Goal: Task Accomplishment & Management: Manage account settings

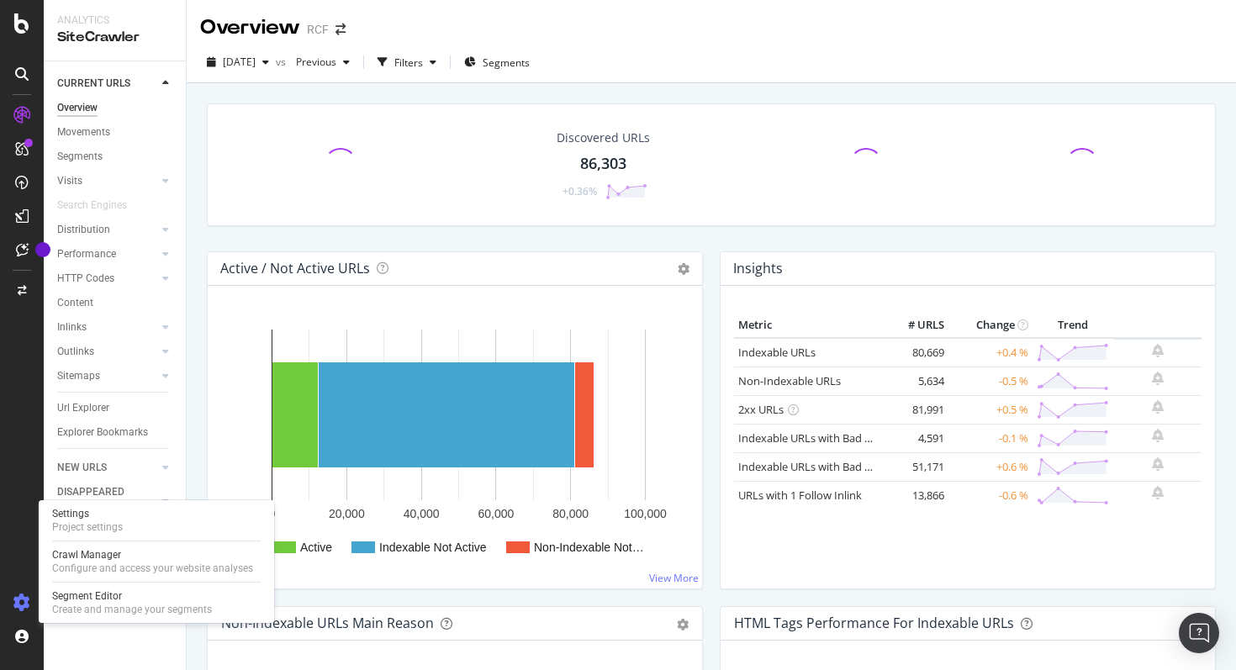
click at [18, 606] on icon at bounding box center [21, 603] width 17 height 17
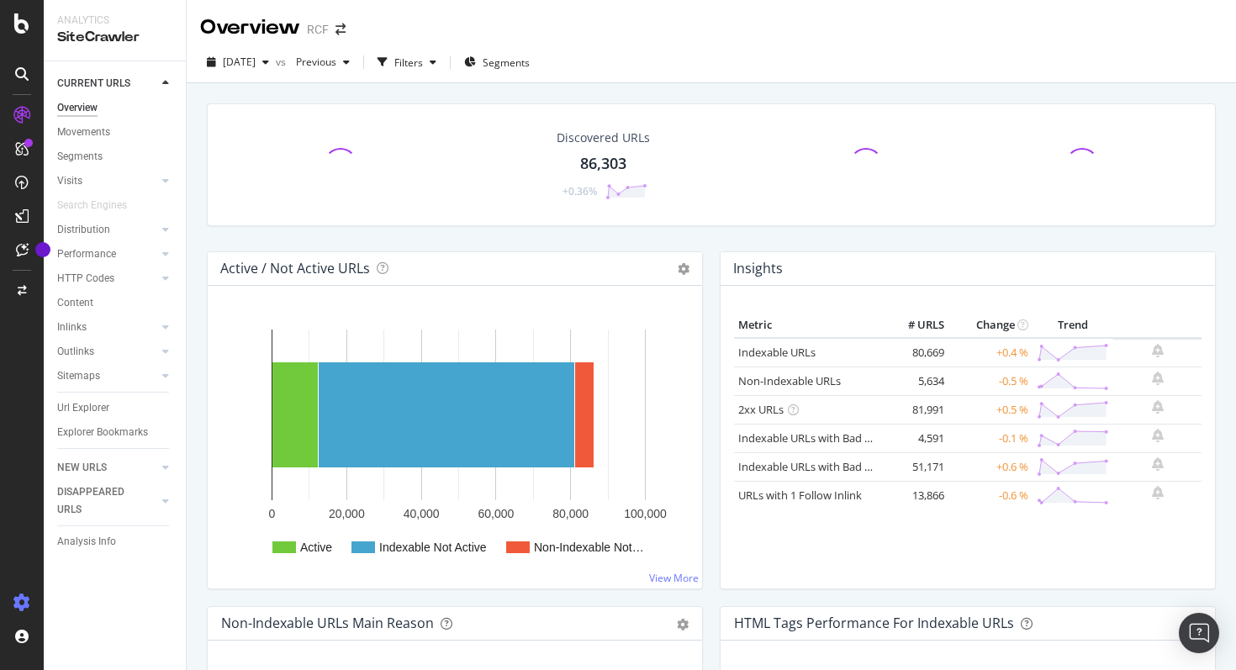
click at [18, 606] on icon at bounding box center [21, 603] width 17 height 17
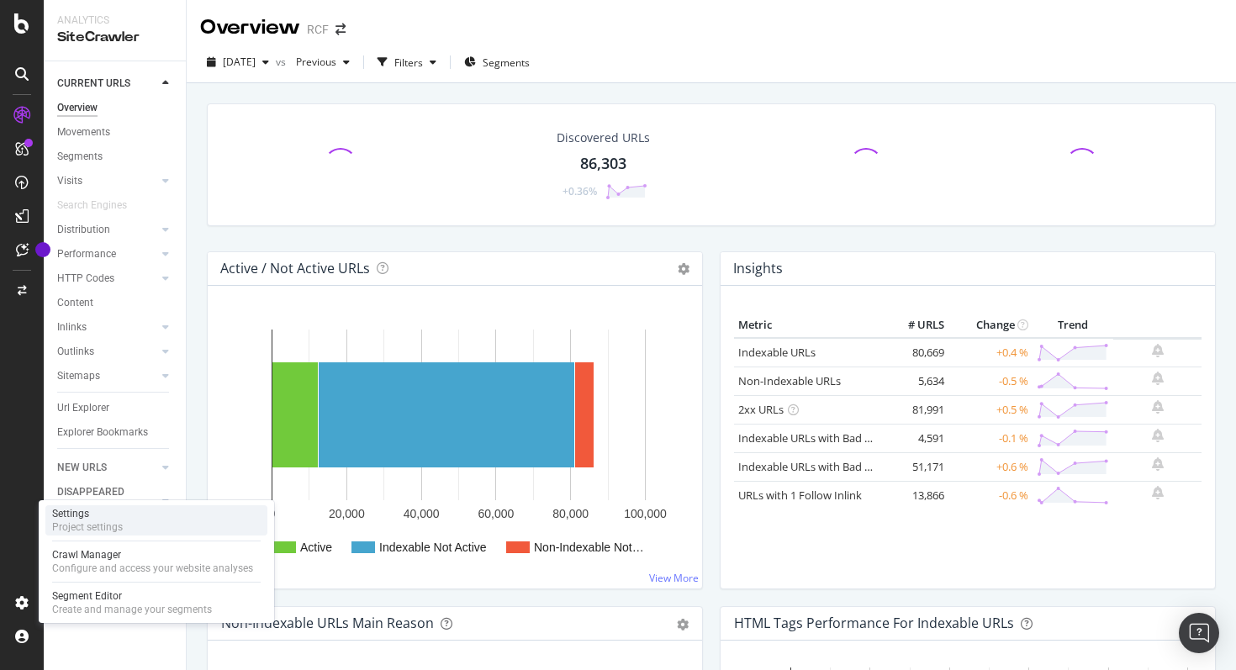
click at [124, 521] on div "Settings Project settings" at bounding box center [156, 520] width 222 height 30
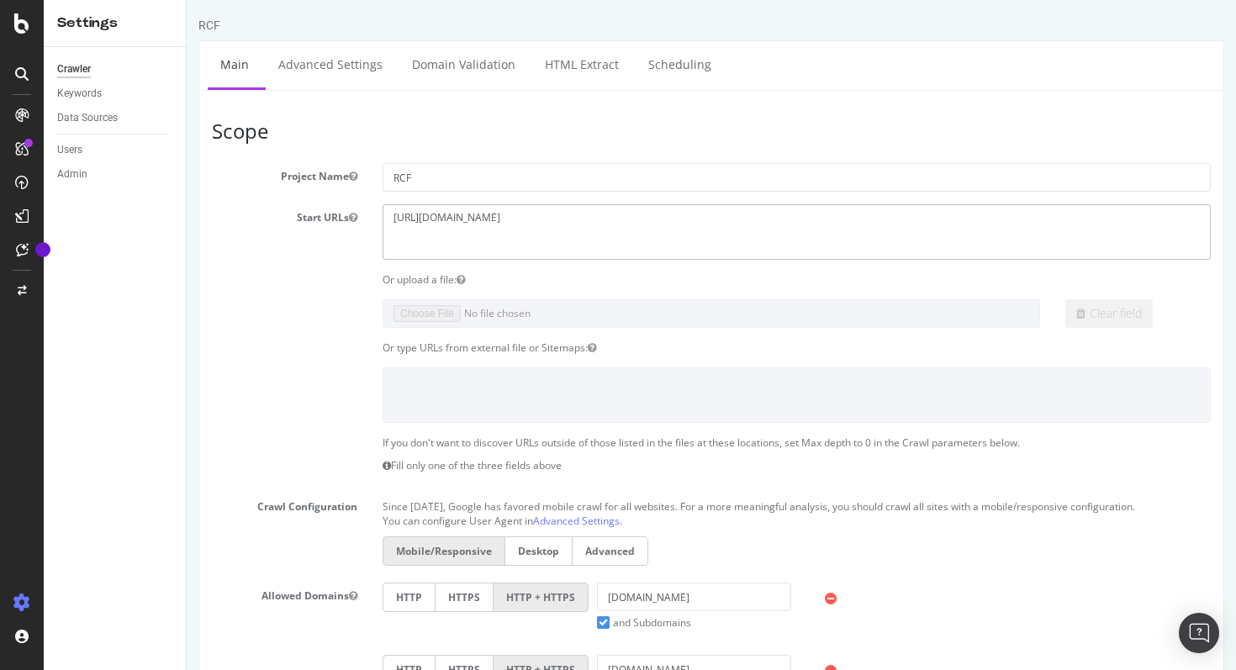
click at [434, 217] on textarea "[URL][DOMAIN_NAME]" at bounding box center [797, 231] width 828 height 55
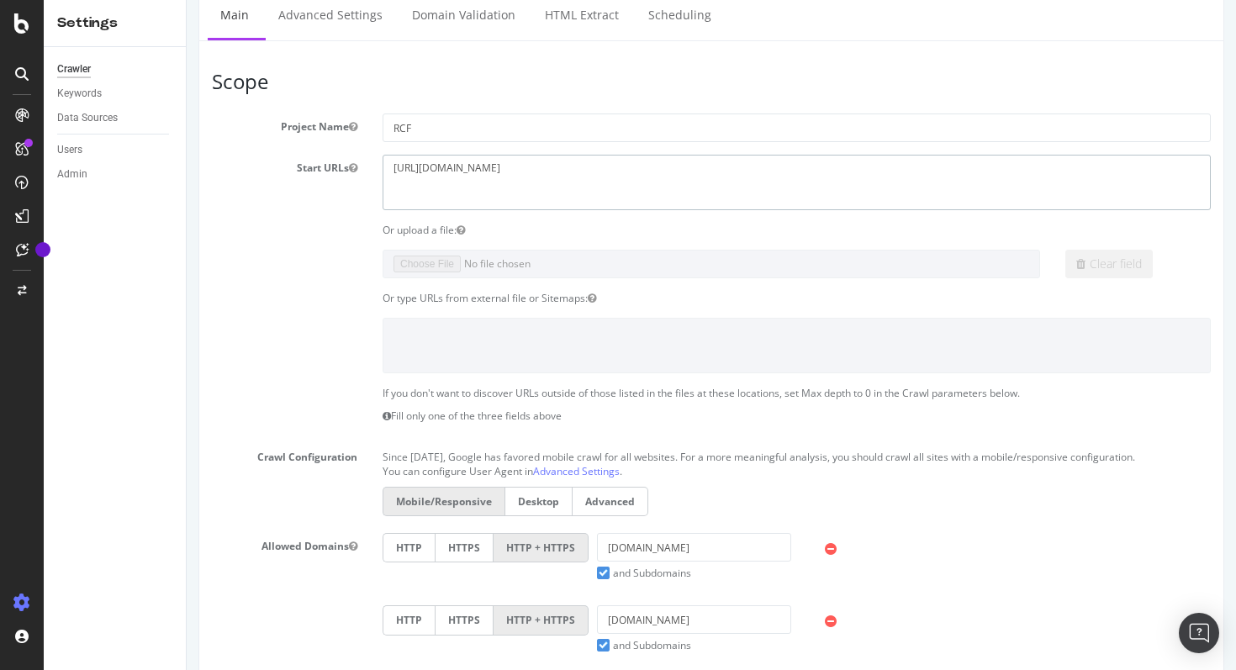
scroll to position [130, 0]
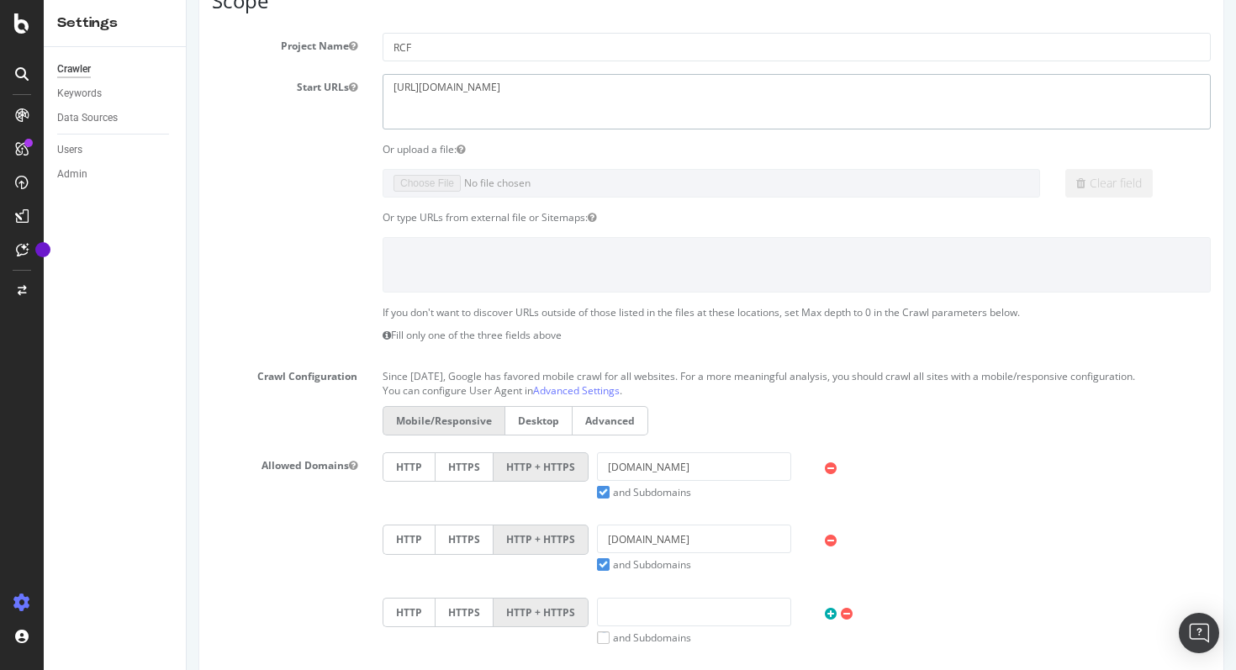
type textarea "[URL][DOMAIN_NAME]"
click at [604, 471] on input "[DOMAIN_NAME]" at bounding box center [694, 466] width 194 height 29
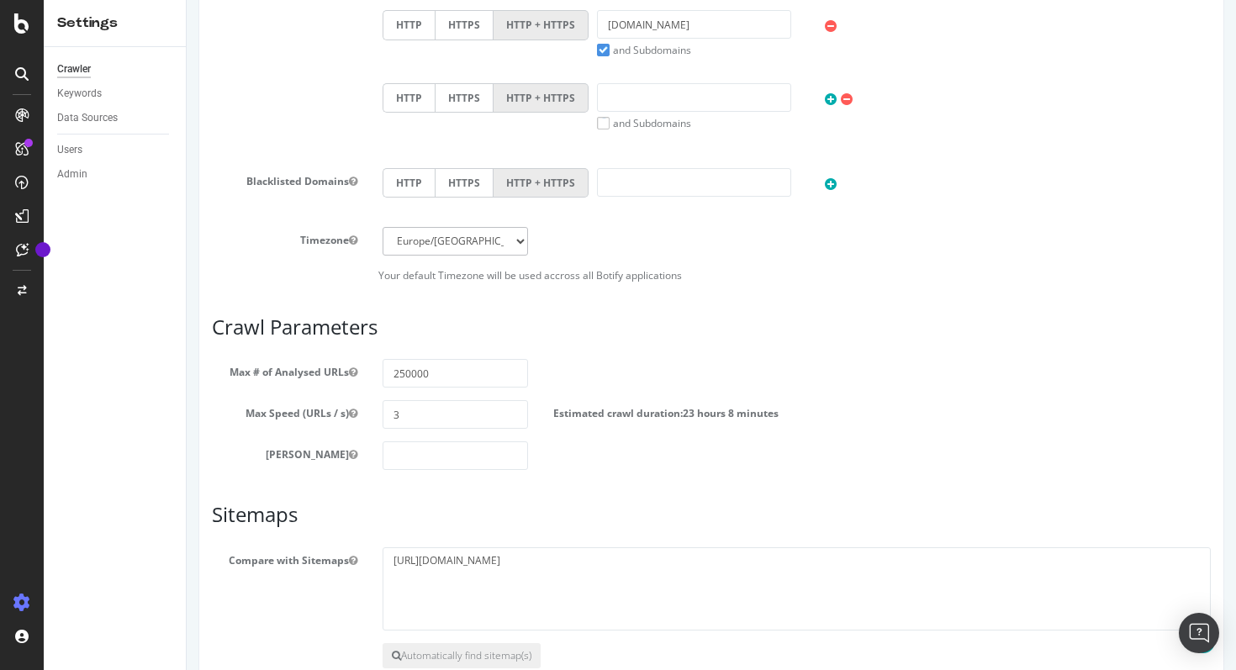
scroll to position [745, 0]
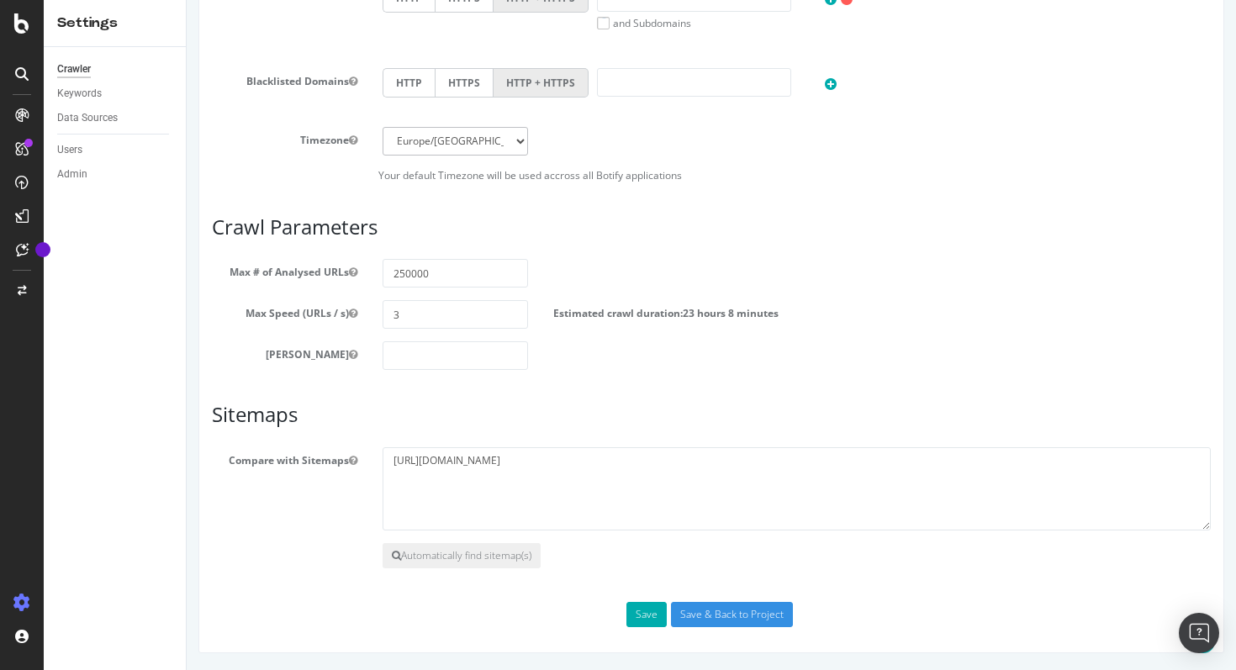
type input "[DOMAIN_NAME]"
drag, startPoint x: 549, startPoint y: 464, endPoint x: 542, endPoint y: 430, distance: 35.1
click at [542, 430] on article "Sitemaps Compare with Sitemaps [URL][DOMAIN_NAME] Automatically find sitemap(s)" at bounding box center [711, 486] width 999 height 165
click at [639, 616] on button "Save" at bounding box center [646, 614] width 40 height 25
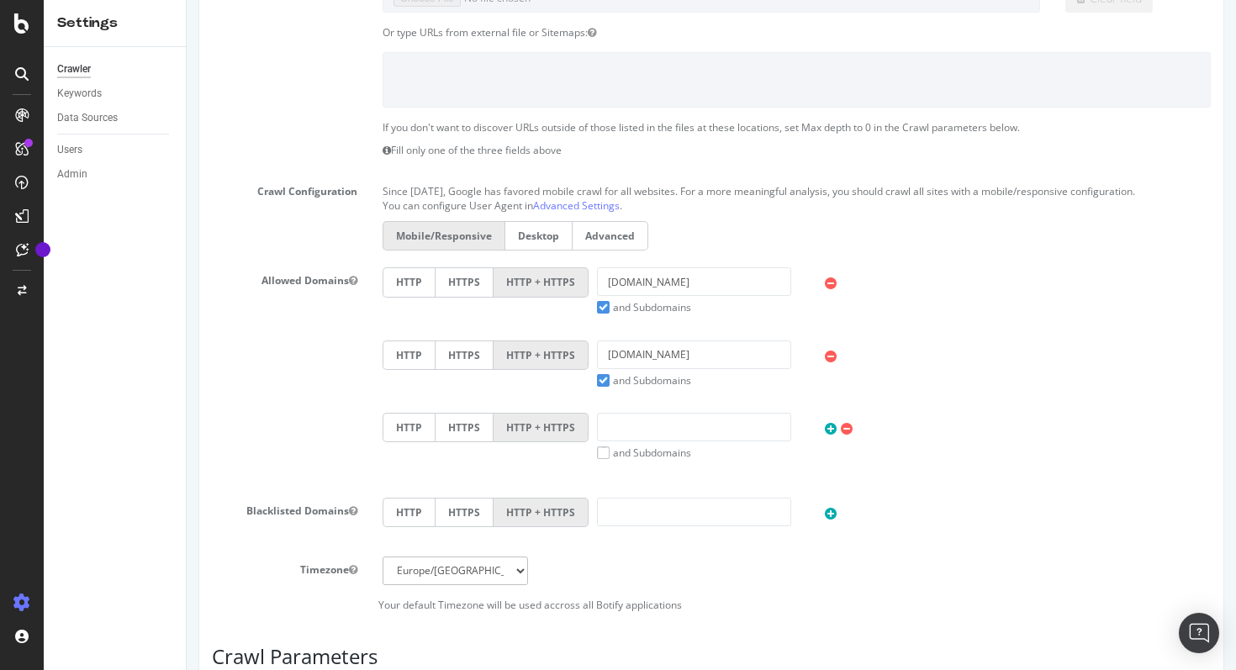
scroll to position [0, 0]
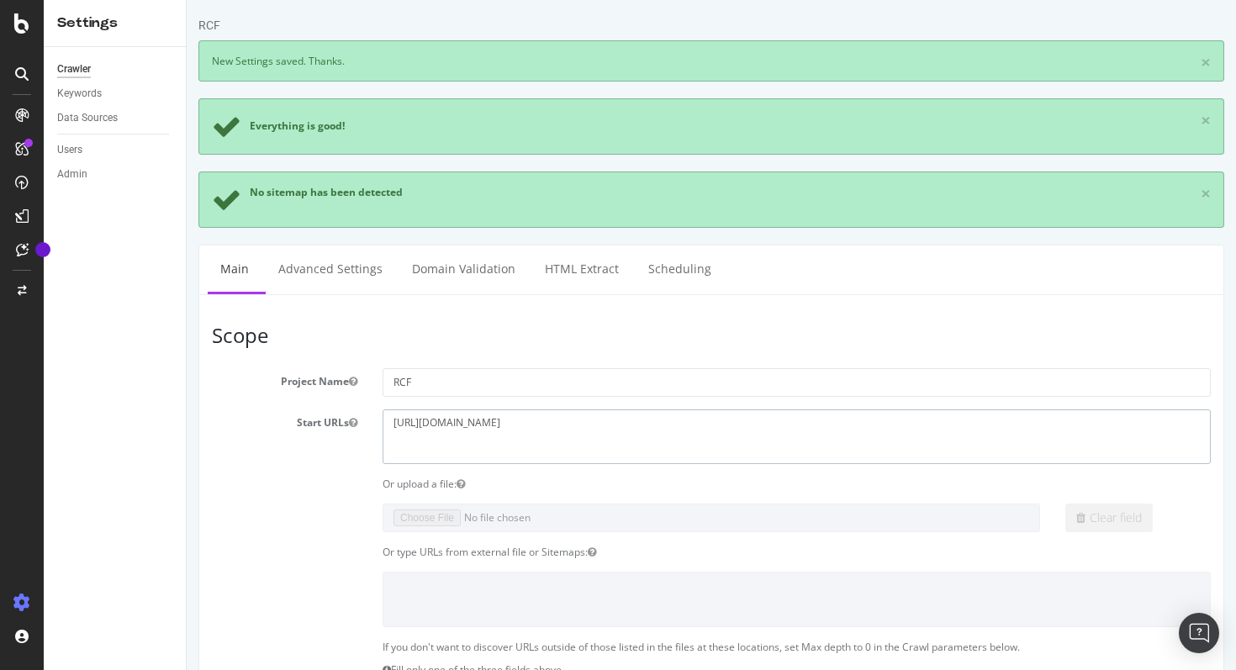
drag, startPoint x: 497, startPoint y: 430, endPoint x: 472, endPoint y: 402, distance: 37.5
click at [655, 275] on link "Scheduling" at bounding box center [680, 269] width 88 height 46
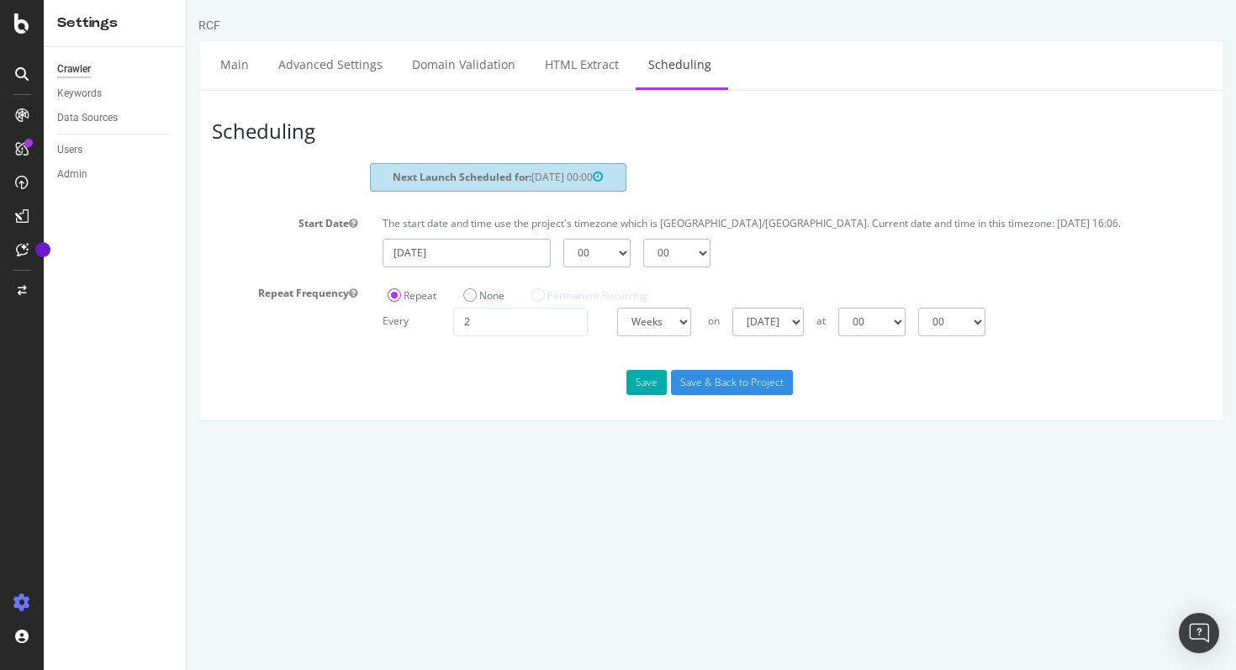
click at [479, 267] on input "[DATE]" at bounding box center [467, 253] width 168 height 29
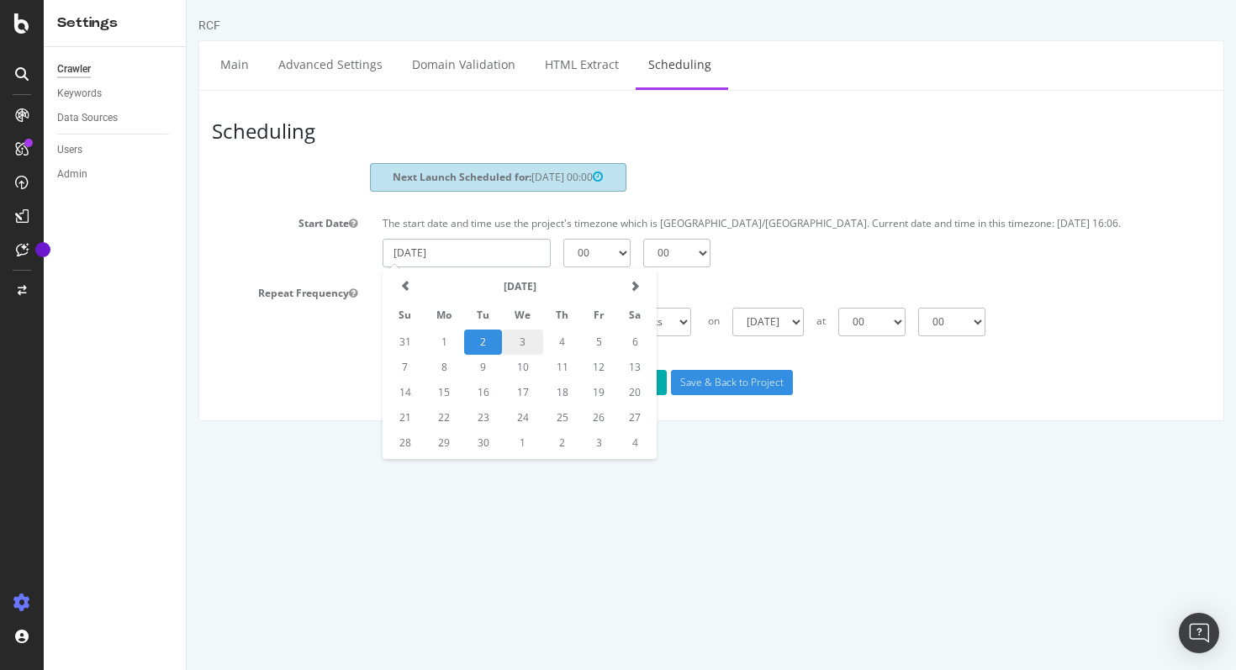
click at [517, 355] on td "3" at bounding box center [522, 342] width 41 height 25
type input "[DATE]"
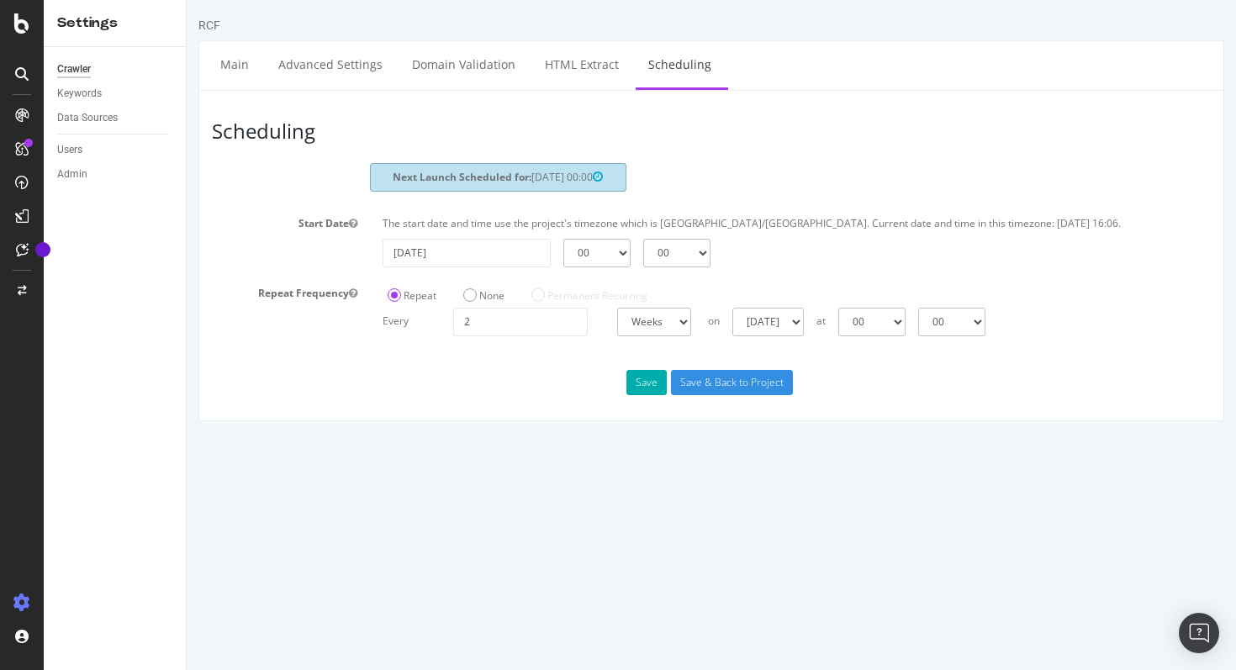
click at [684, 267] on select "00 15 30 45" at bounding box center [676, 253] width 67 height 29
select select "15"
click at [643, 252] on select "00 15 30 45" at bounding box center [676, 253] width 67 height 29
click at [643, 395] on button "Save" at bounding box center [646, 382] width 40 height 25
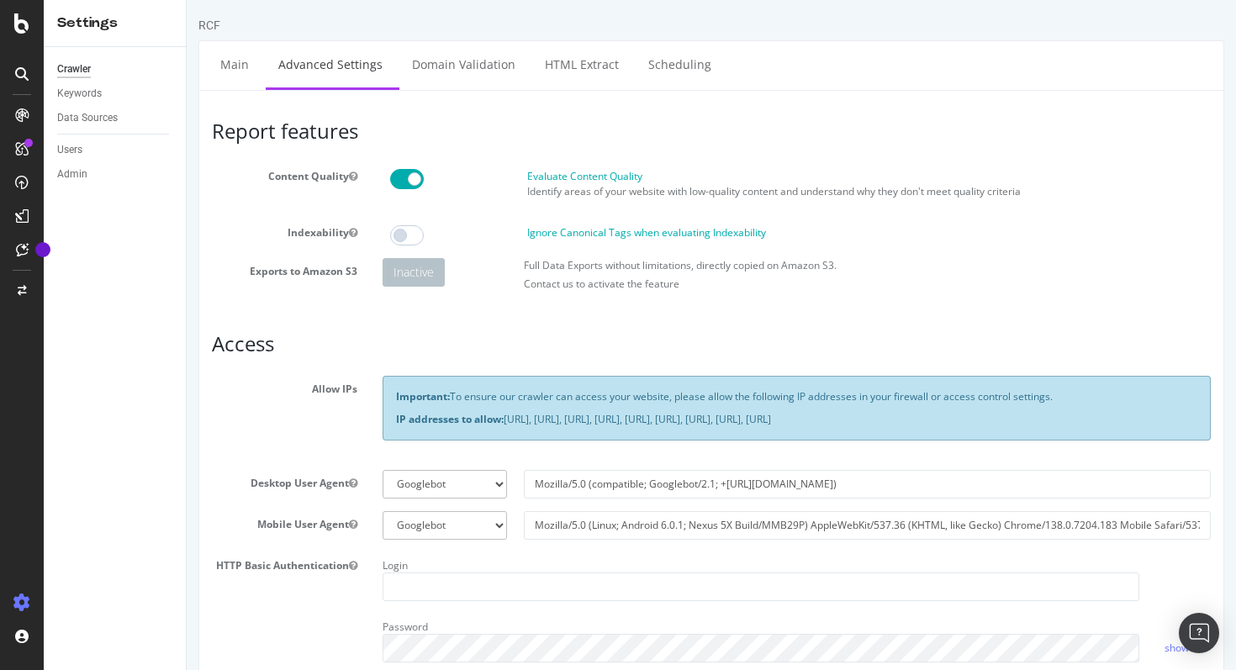
click at [75, 74] on div "Crawler" at bounding box center [74, 70] width 34 height 18
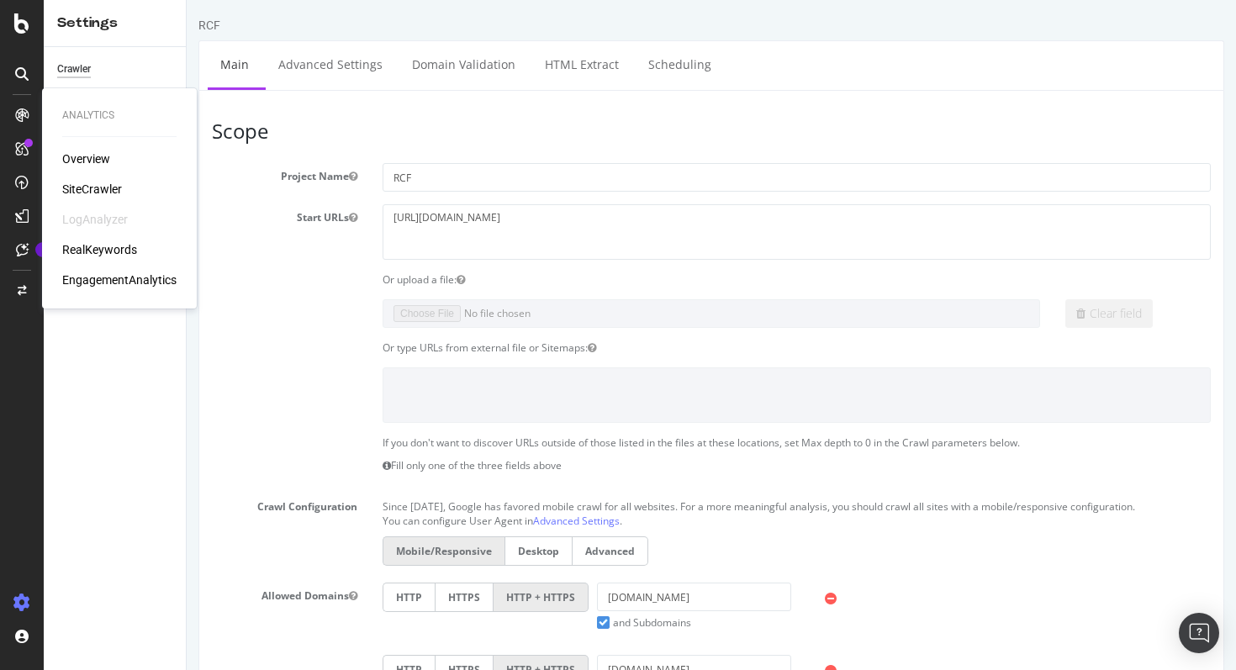
click at [66, 162] on div "Overview" at bounding box center [86, 159] width 48 height 17
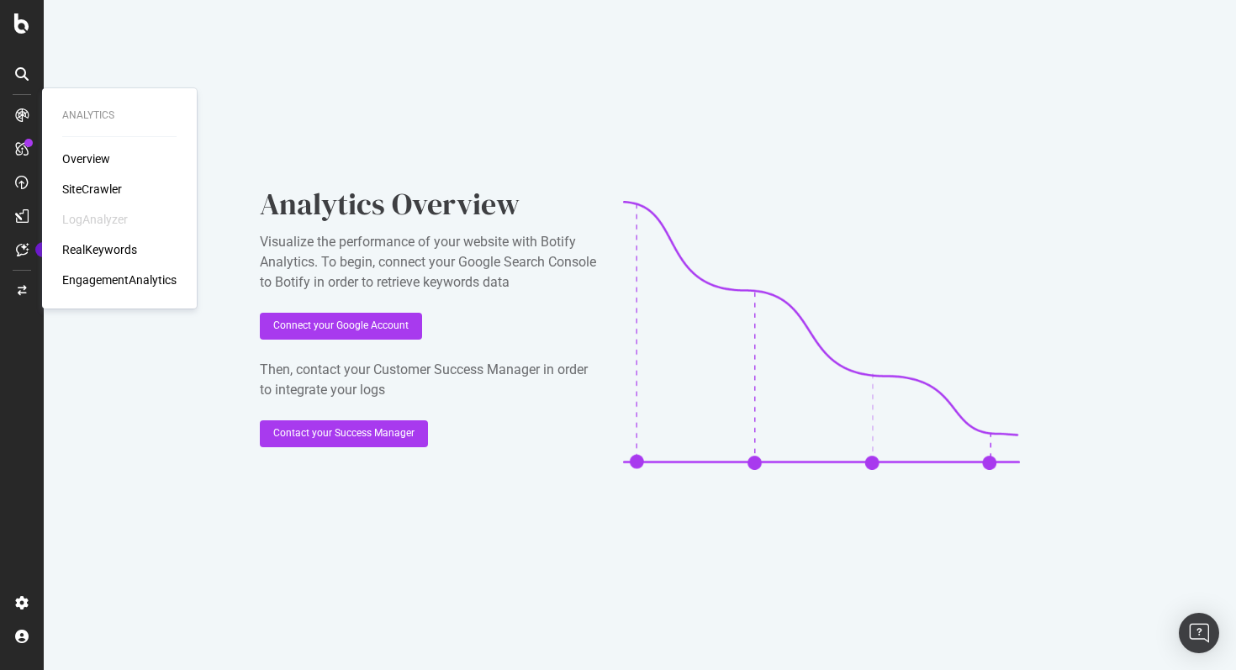
click at [98, 192] on div "SiteCrawler" at bounding box center [92, 189] width 60 height 17
